Goal: Information Seeking & Learning: Check status

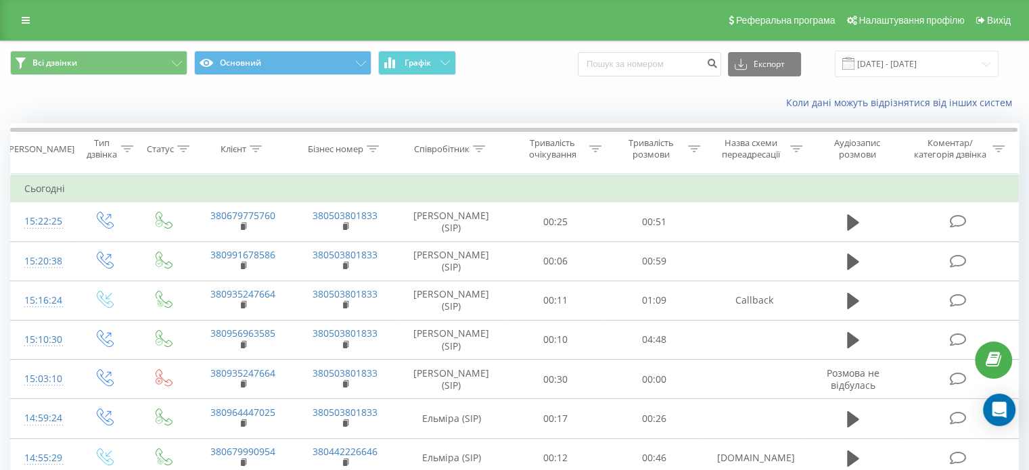
click at [441, 49] on div "Всі дзвінки Основний Графік Експорт .csv .xls .xlsx [DATE] - [DATE]" at bounding box center [515, 63] width 1028 height 45
click at [436, 63] on button "Графік" at bounding box center [417, 63] width 78 height 24
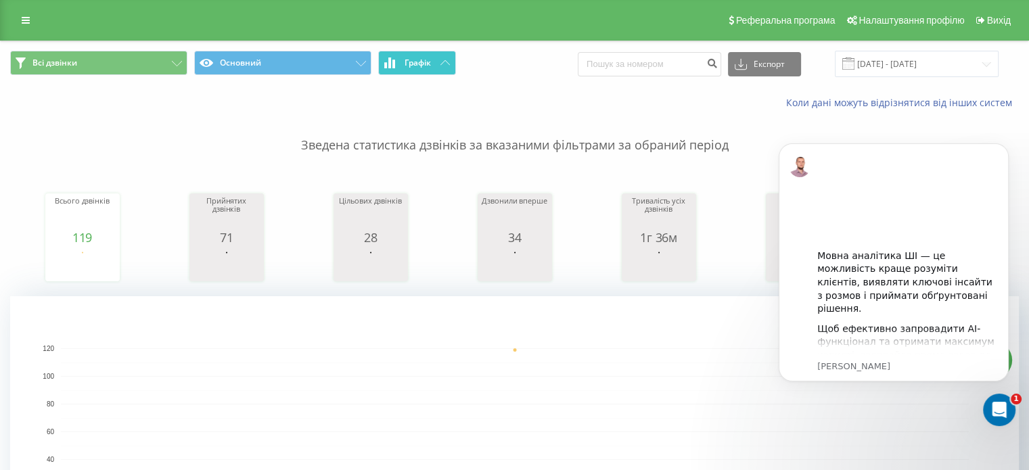
click at [436, 63] on button "Графік" at bounding box center [417, 63] width 78 height 24
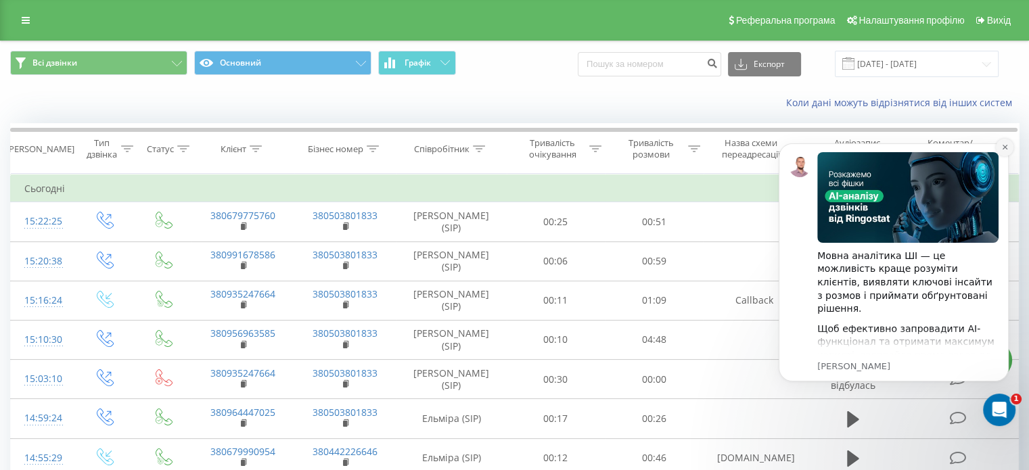
click at [1003, 149] on icon "Dismiss notification" at bounding box center [1004, 146] width 7 height 7
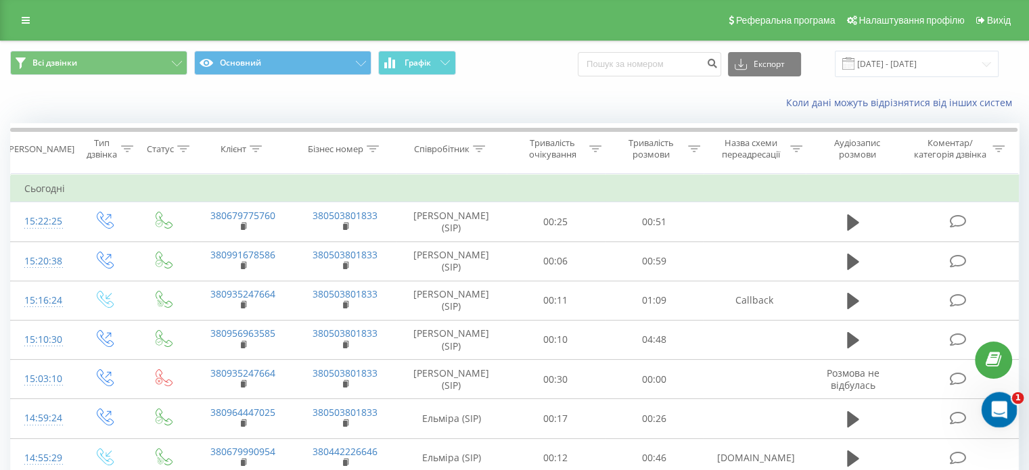
click at [1004, 407] on icon "Відкрити програму для спілкування Intercom" at bounding box center [997, 408] width 22 height 22
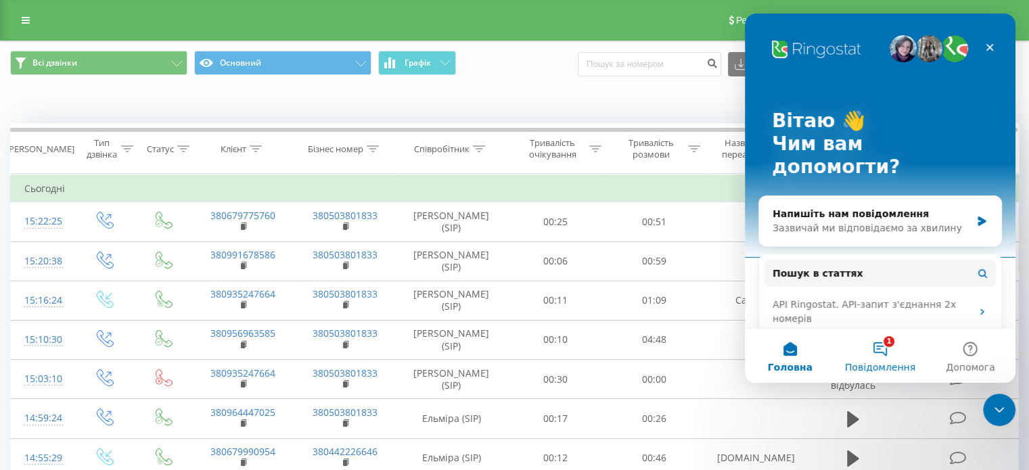
click at [902, 365] on span "Повідомлення" at bounding box center [880, 367] width 70 height 9
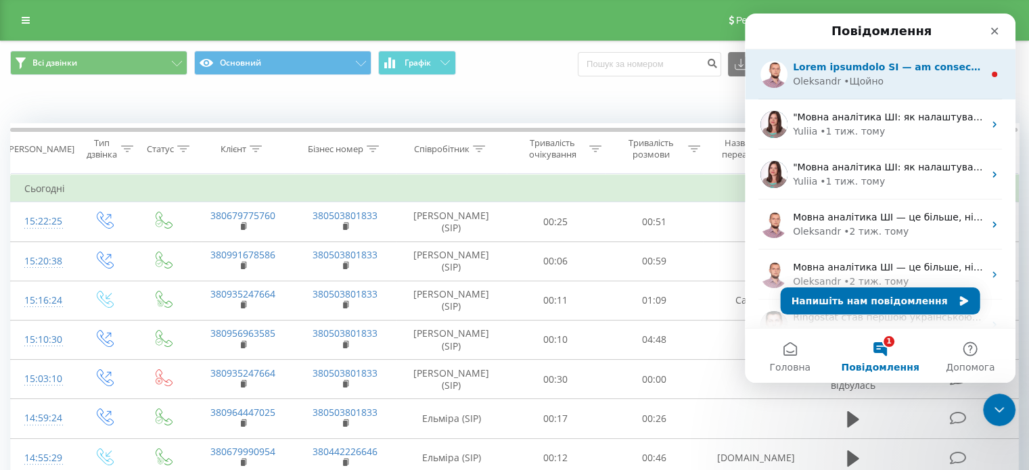
click at [918, 84] on div "[PERSON_NAME]" at bounding box center [888, 81] width 191 height 14
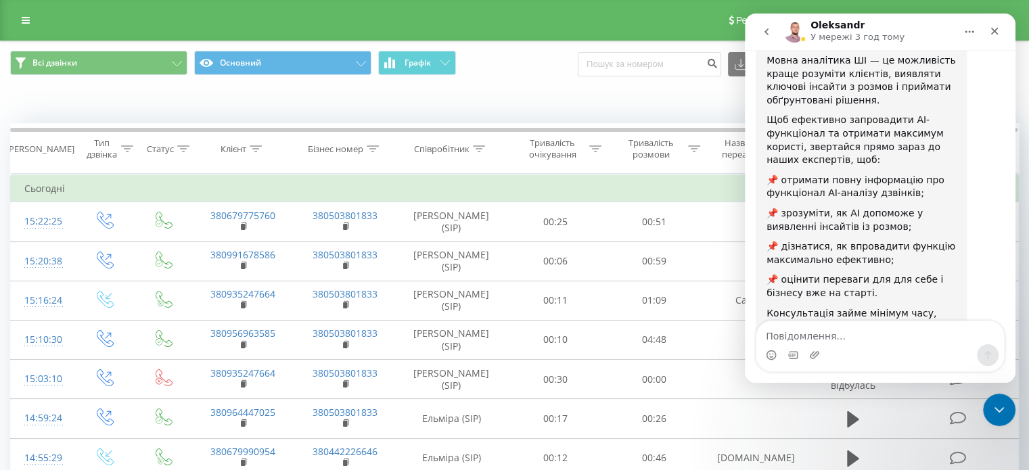
scroll to position [239, 0]
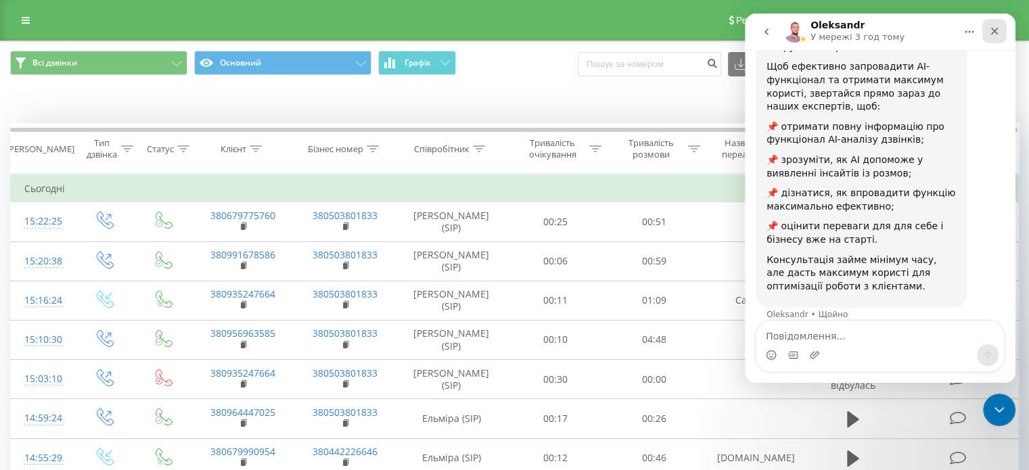
click at [999, 26] on icon "Закрити" at bounding box center [994, 31] width 11 height 11
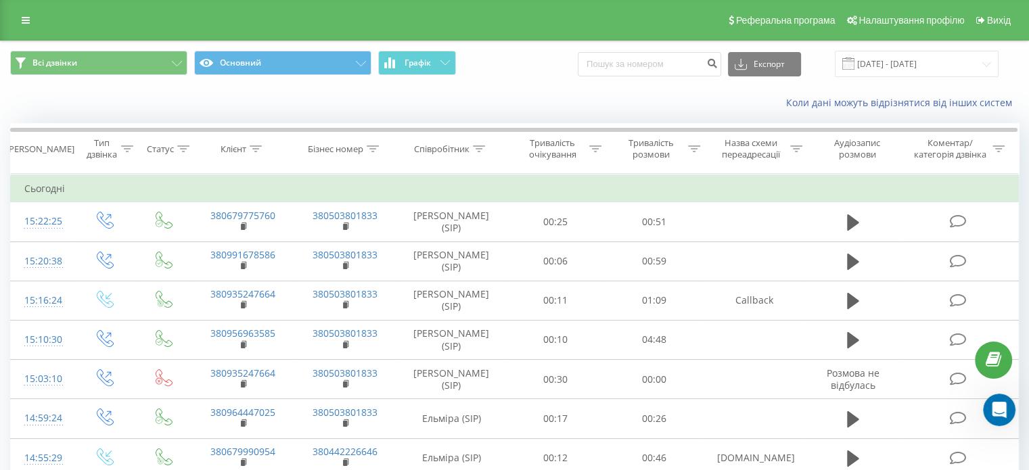
click at [537, 96] on div "Коли дані можуть відрізнятися вiд інших систем" at bounding box center [707, 103] width 642 height 14
click at [429, 58] on span "Графік" at bounding box center [418, 62] width 26 height 9
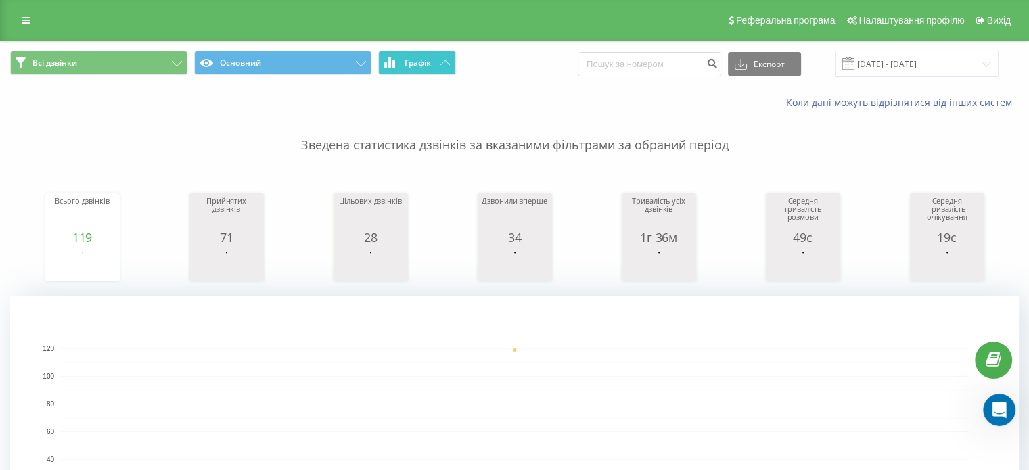
click at [429, 58] on span "Графік" at bounding box center [418, 62] width 26 height 9
